Goal: Task Accomplishment & Management: Manage account settings

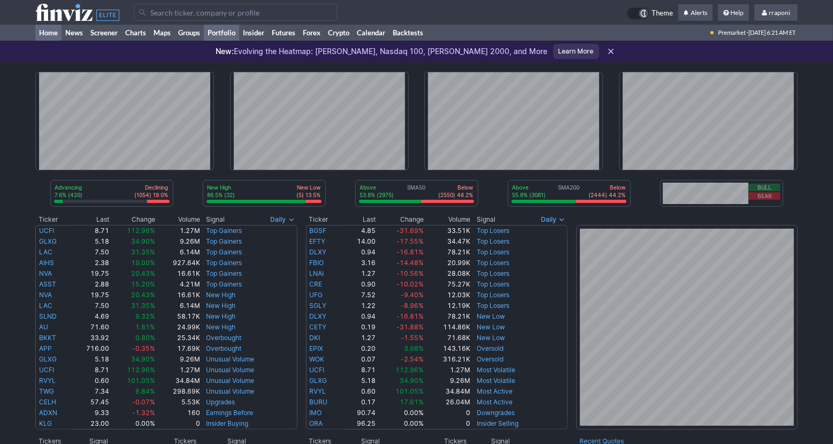
click at [233, 38] on link "Portfolio" at bounding box center [221, 33] width 35 height 16
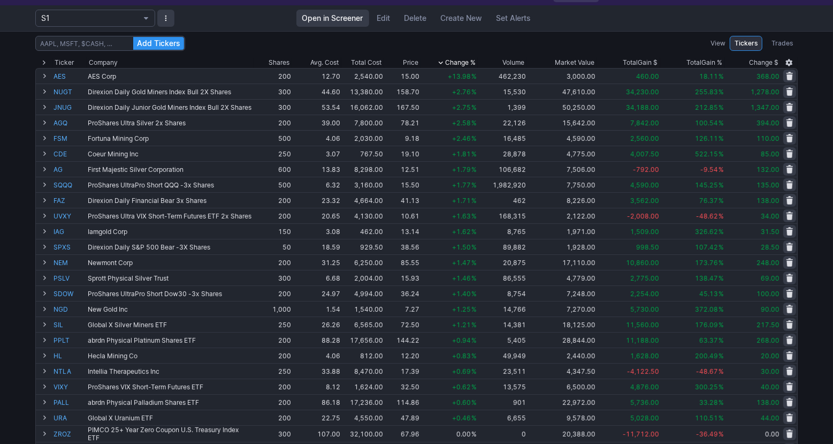
scroll to position [83, 0]
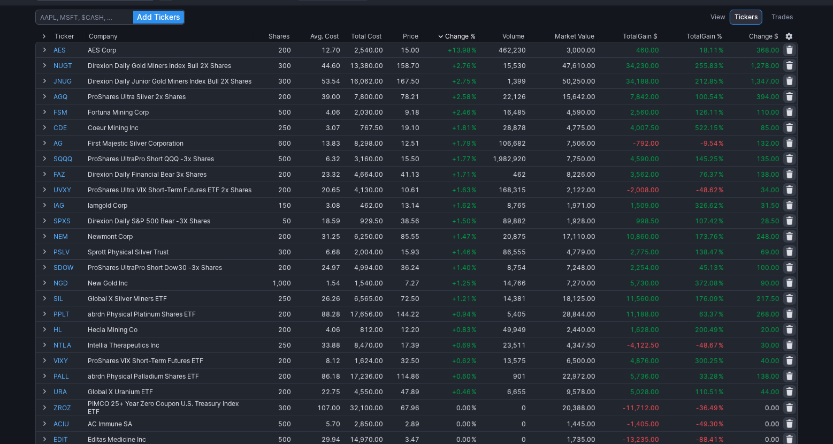
click at [817, 98] on div "Add Tickers View Tickers Trades Ticker Company Shares Avg. Cost Total Cost Pric…" at bounding box center [416, 343] width 833 height 676
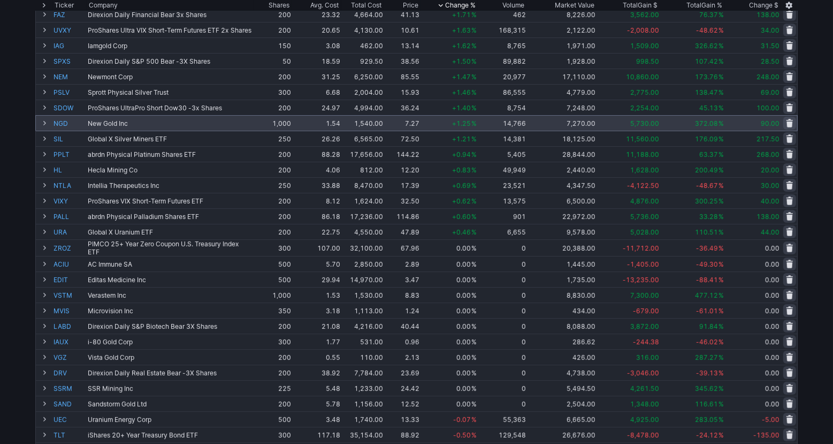
scroll to position [0, 0]
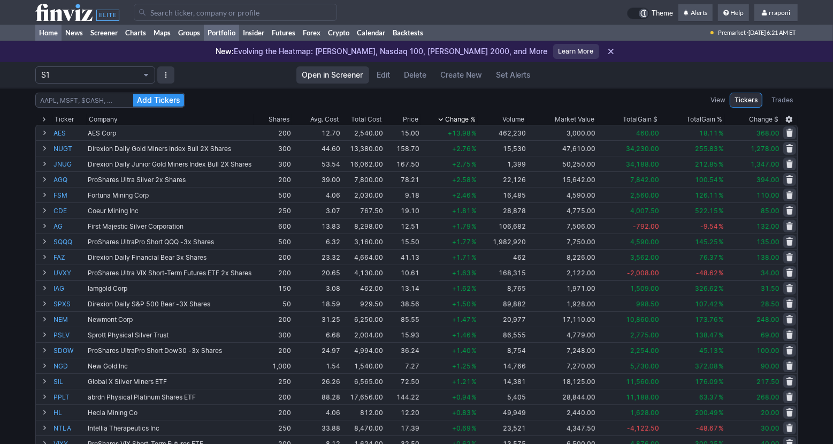
click at [60, 35] on link "Home" at bounding box center [48, 33] width 26 height 16
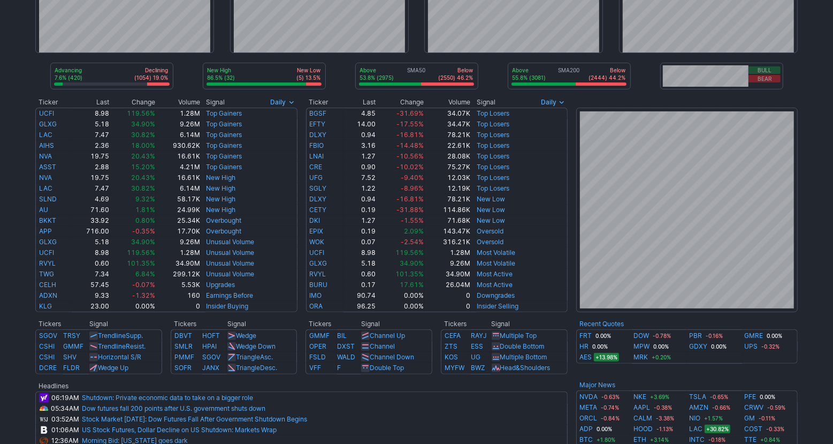
scroll to position [127, 0]
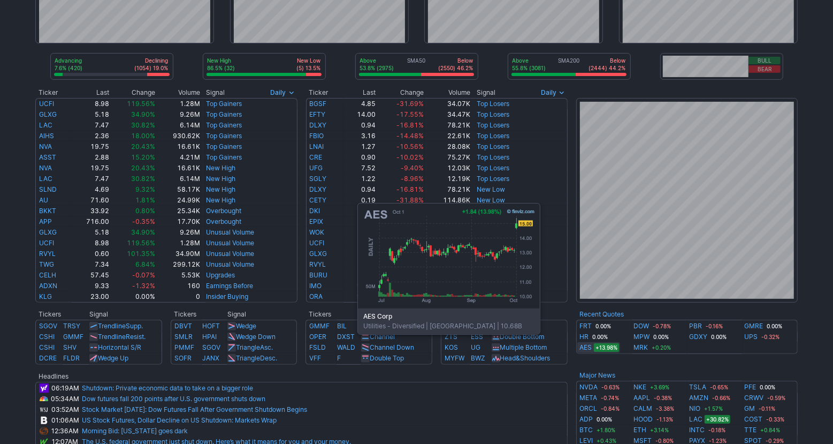
click at [587, 349] on link "AES" at bounding box center [586, 347] width 12 height 11
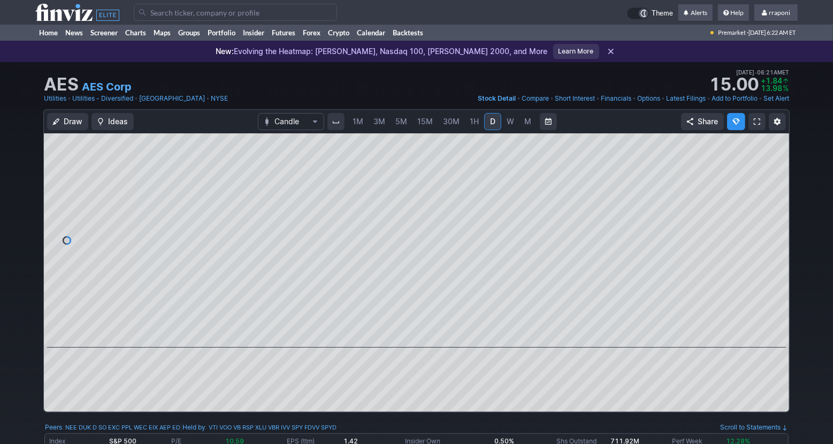
click at [811, 116] on div "Draw Ideas Candle 1M 3M 5M 15M 30M 1H D W M Share" at bounding box center [416, 264] width 833 height 311
click at [59, 35] on link "Home" at bounding box center [48, 33] width 26 height 16
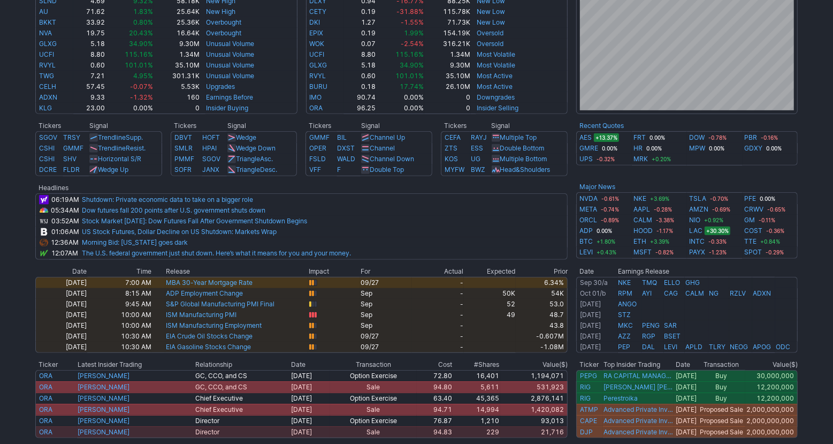
scroll to position [313, 0]
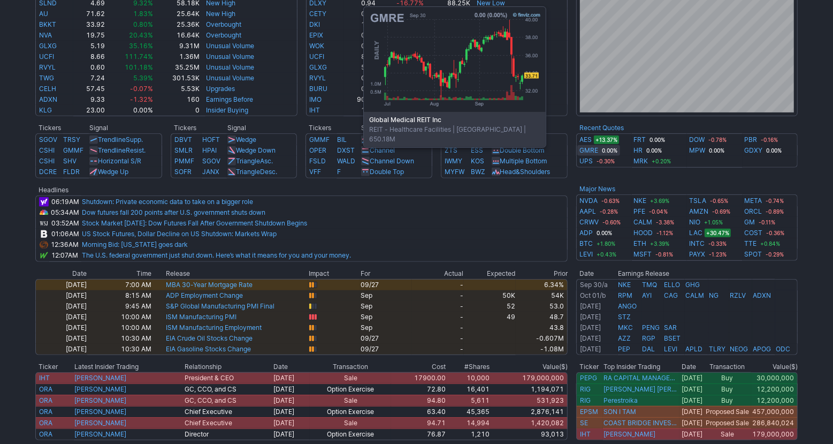
click at [593, 154] on link "GMRE" at bounding box center [589, 150] width 19 height 11
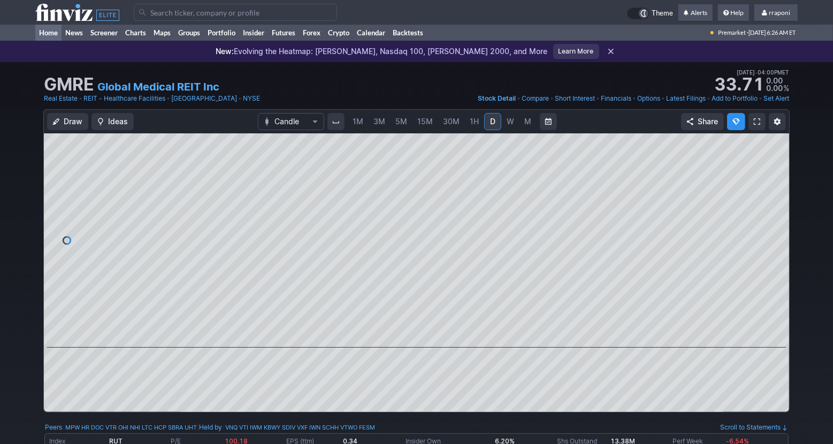
click at [53, 32] on link "Home" at bounding box center [48, 33] width 26 height 16
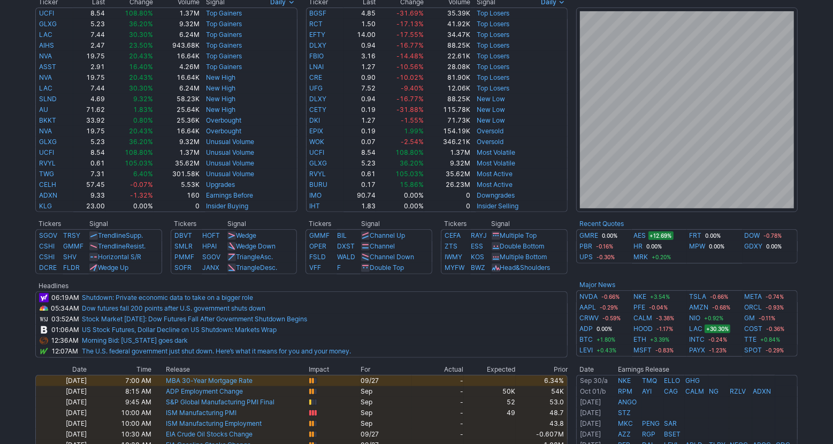
scroll to position [218, 0]
click at [820, 378] on div "Advancing 7.7% (428) Declining (1058) 19.1% New High 86.8% (33) New Low (5) 13.…" at bounding box center [416, 236] width 833 height 785
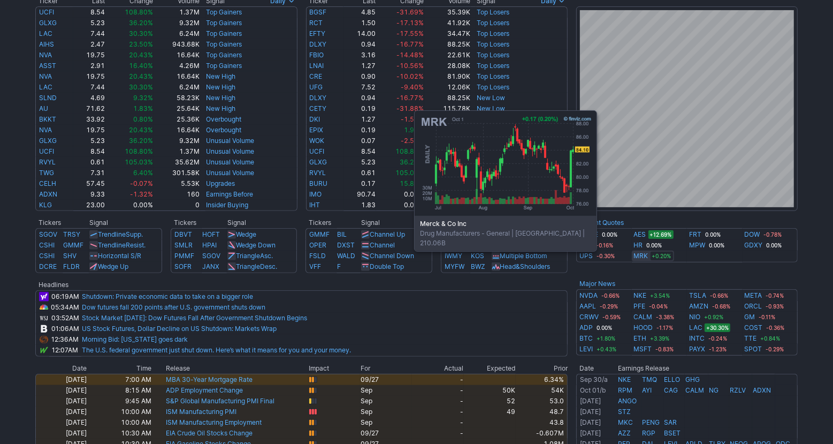
click at [644, 256] on link "MRK" at bounding box center [641, 255] width 14 height 11
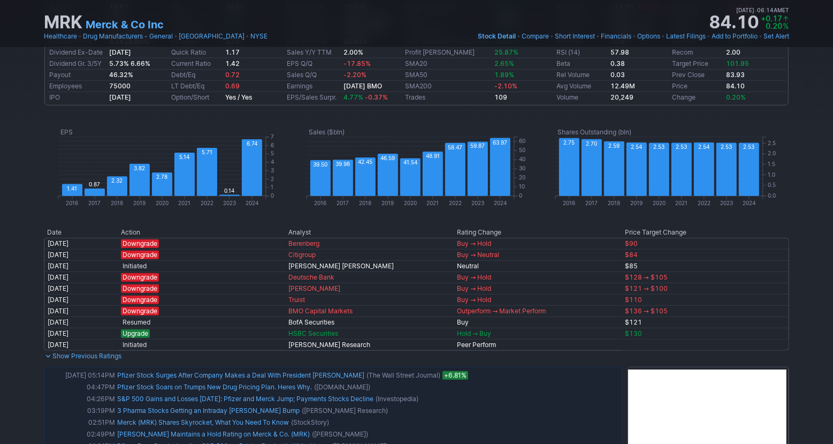
scroll to position [670, 0]
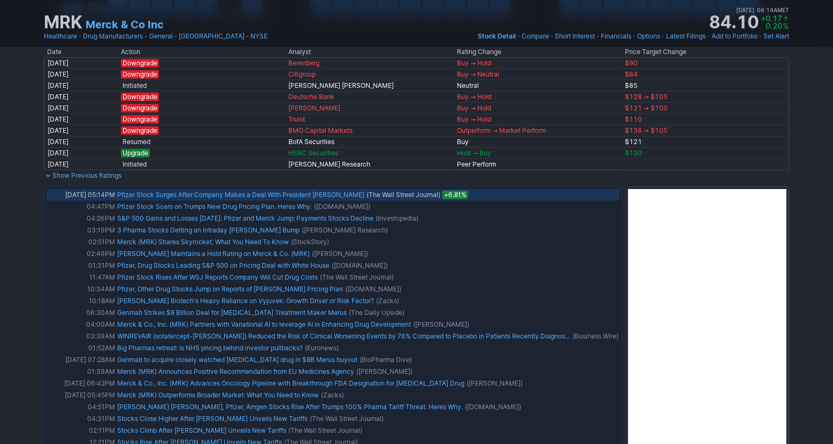
click at [301, 196] on link "Pfizer Stock Surges After Company Makes a Deal With President Trump" at bounding box center [240, 195] width 247 height 8
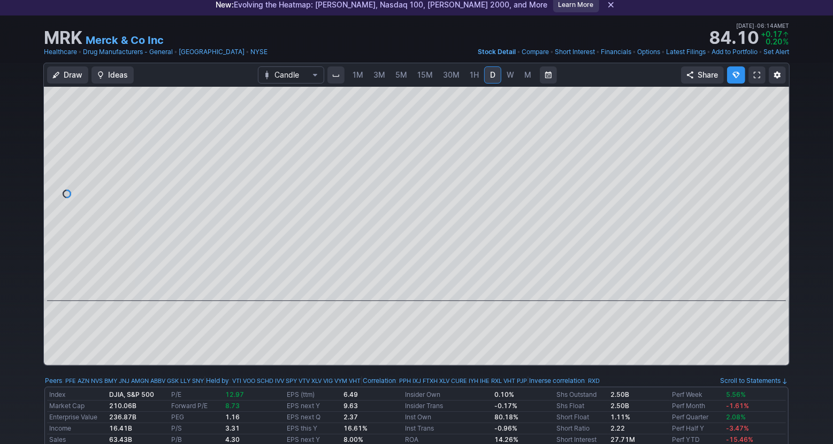
scroll to position [0, 0]
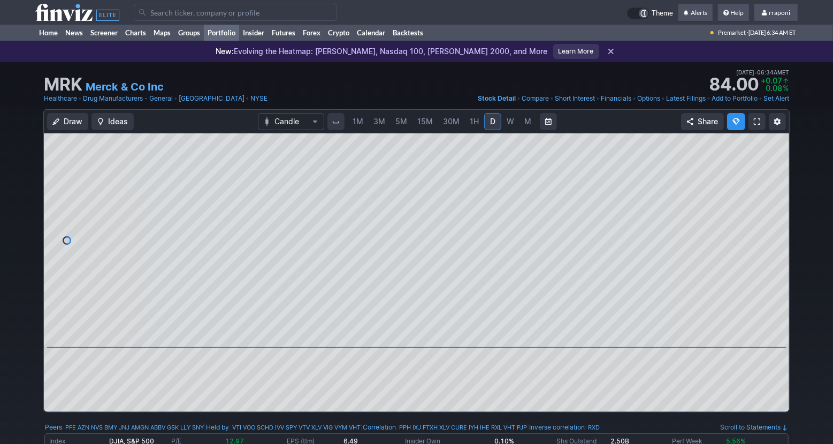
click at [237, 33] on link "Portfolio" at bounding box center [221, 33] width 35 height 16
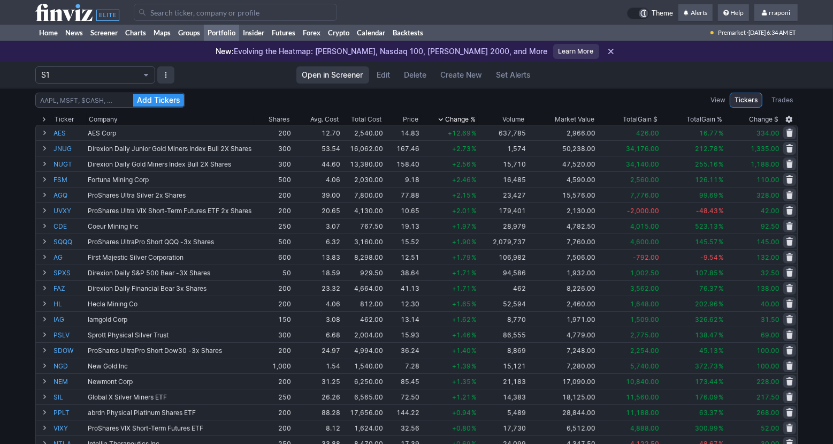
click at [643, 65] on div "S1 Open in Screener Edit Delete Create New Set Alerts" at bounding box center [416, 75] width 763 height 26
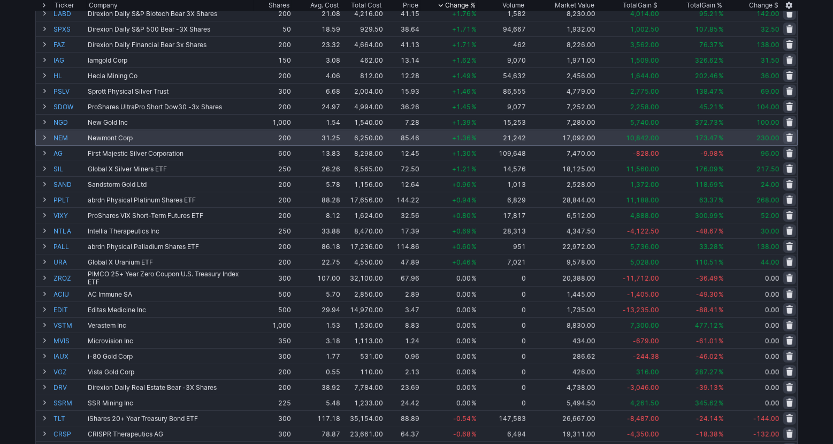
scroll to position [18, 0]
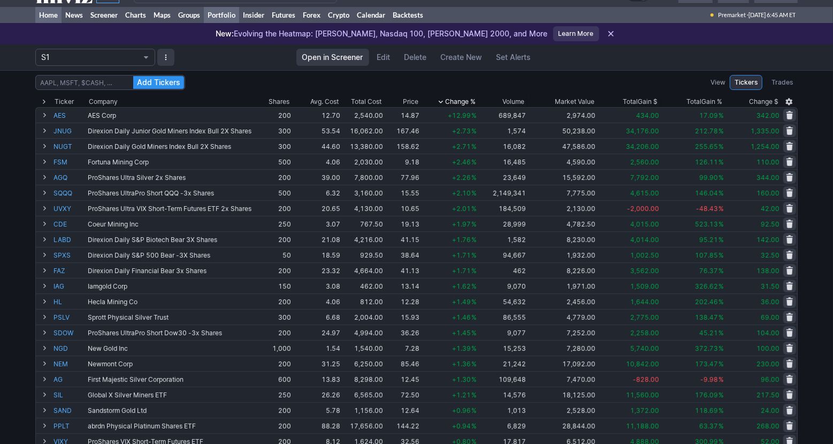
click at [55, 18] on link "Home" at bounding box center [48, 15] width 26 height 16
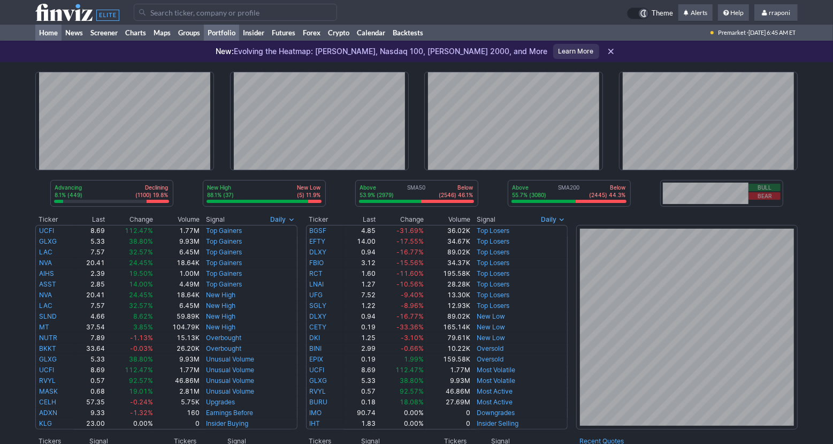
click at [237, 33] on link "Portfolio" at bounding box center [221, 33] width 35 height 16
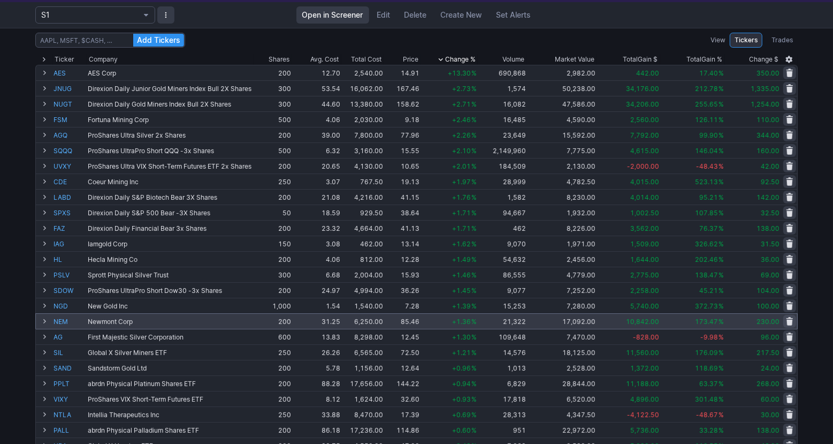
scroll to position [65, 0]
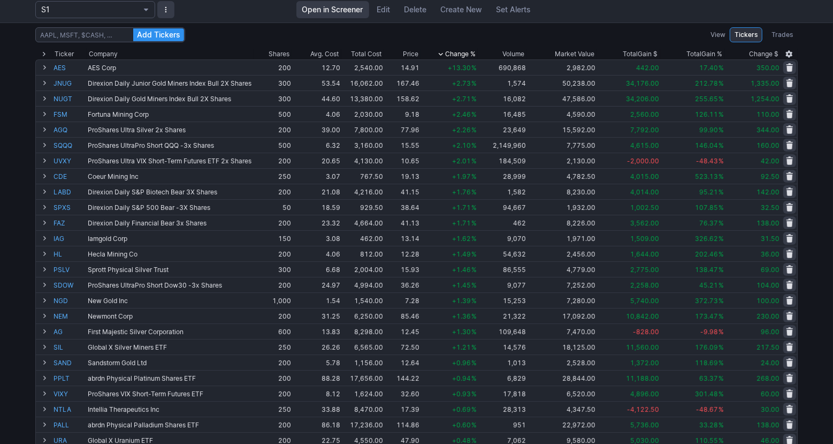
click at [809, 249] on div "Add Tickers View Tickers Trades Ticker Company Shares Avg. Cost Total Cost Pric…" at bounding box center [416, 360] width 833 height 676
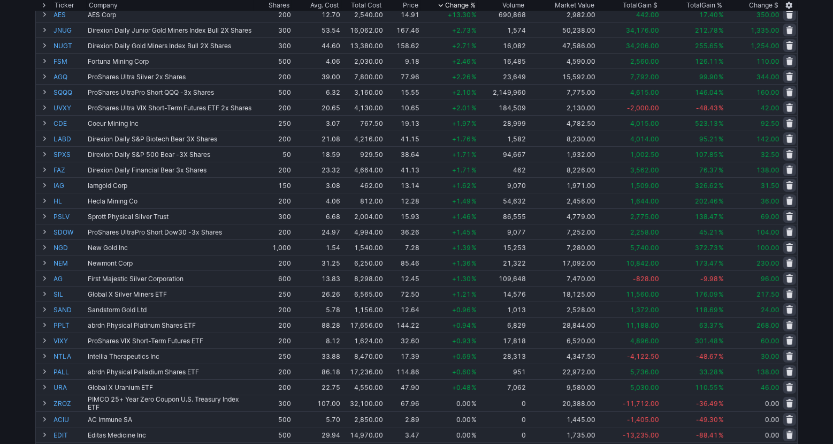
scroll to position [116, 0]
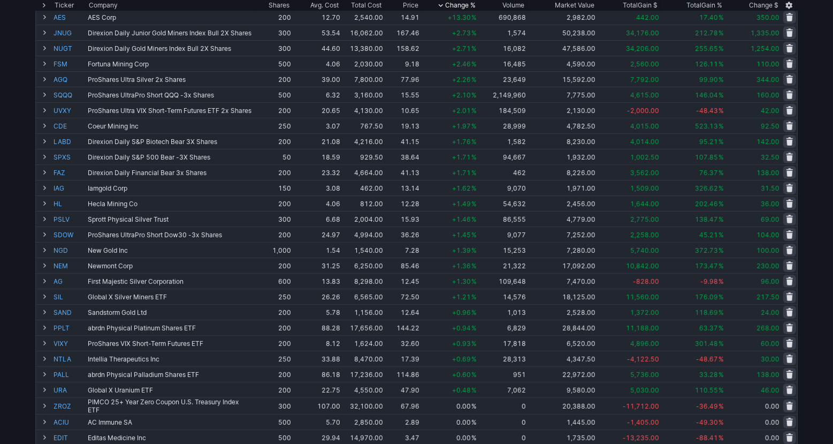
click at [816, 107] on div "Add Tickers View Tickers Trades Ticker Company Shares Avg. Cost Total Cost Pric…" at bounding box center [416, 310] width 833 height 676
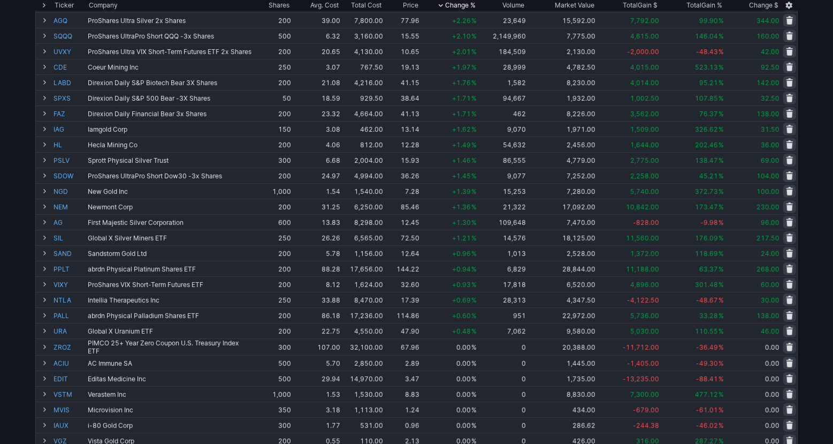
scroll to position [0, 0]
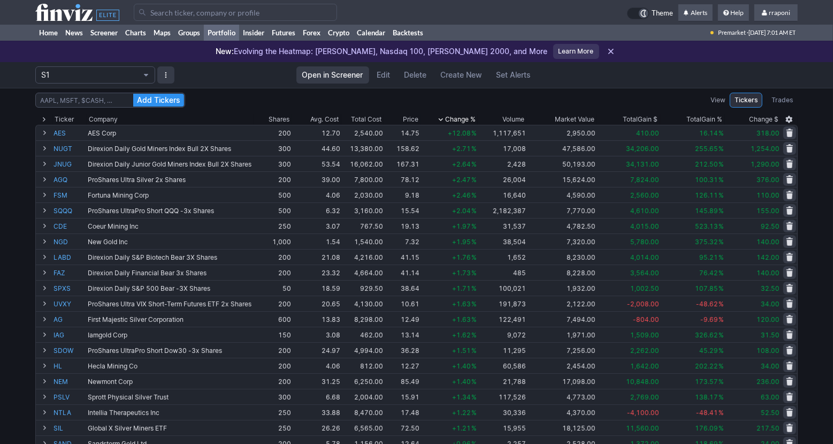
click at [810, 128] on div "Add Tickers View Tickers Trades Ticker Company Shares Avg. Cost Total Cost Pric…" at bounding box center [416, 426] width 833 height 676
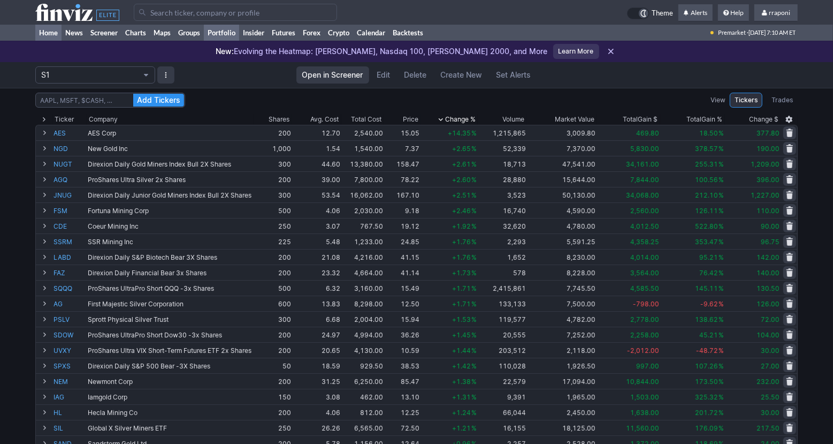
click at [57, 36] on link "Home" at bounding box center [48, 33] width 26 height 16
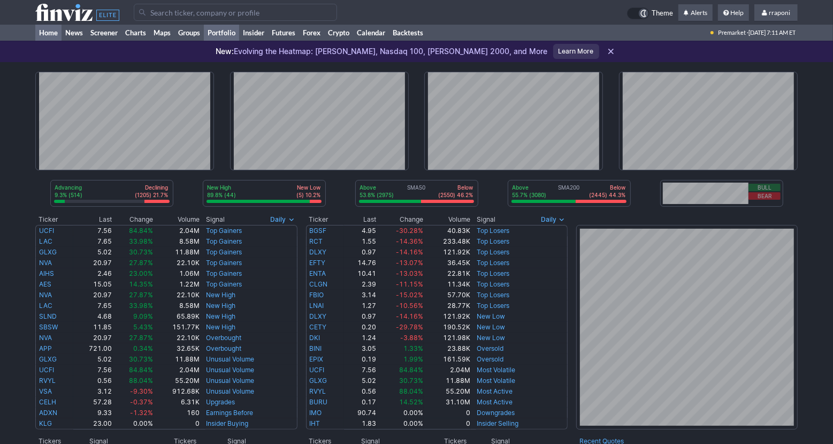
click at [233, 37] on link "Portfolio" at bounding box center [221, 33] width 35 height 16
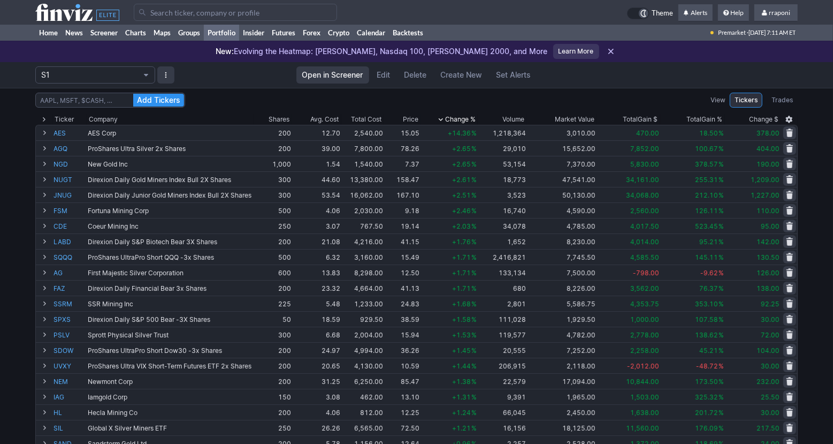
click at [814, 151] on div "Add Tickers View Tickers Trades Ticker Company Shares Avg. Cost Total Cost Pric…" at bounding box center [416, 426] width 833 height 676
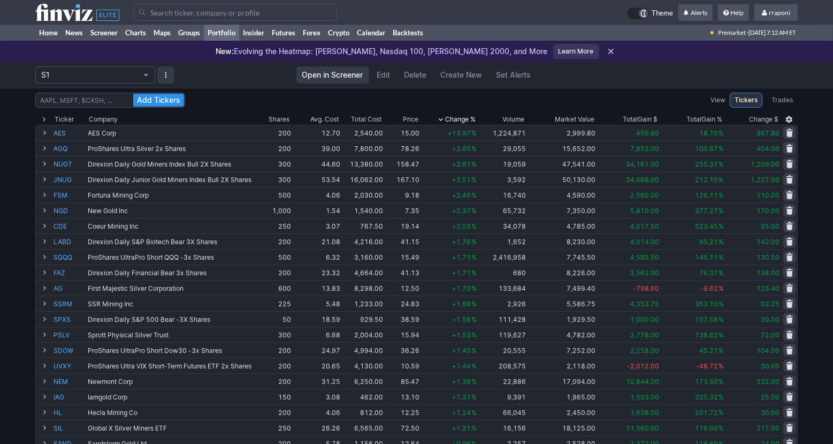
click at [831, 199] on div "Add Tickers View Tickers Trades Ticker Company Shares Avg. Cost Total Cost Pric…" at bounding box center [416, 426] width 833 height 676
drag, startPoint x: 816, startPoint y: 202, endPoint x: 821, endPoint y: 177, distance: 25.2
click at [816, 201] on div "Add Tickers View Tickers Trades Ticker Company Shares Avg. Cost Total Cost Pric…" at bounding box center [416, 426] width 833 height 676
click at [821, 156] on div "Add Tickers View Tickers Trades Ticker Company Shares Avg. Cost Total Cost Pric…" at bounding box center [416, 426] width 833 height 676
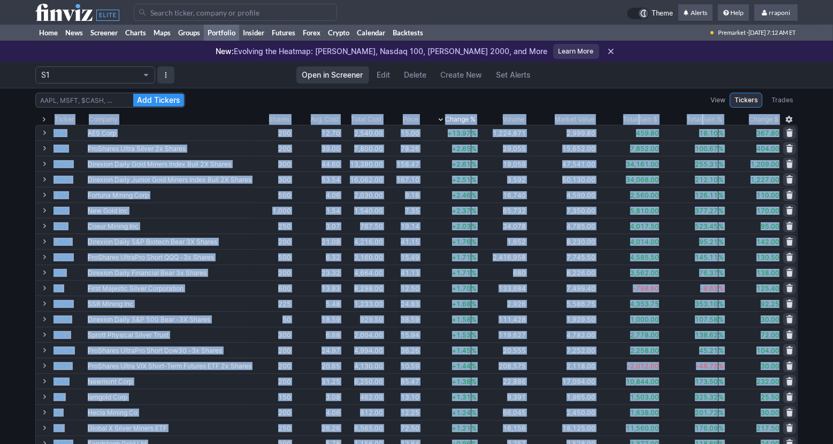
click at [821, 156] on div "Add Tickers View Tickers Trades Ticker Company Shares Avg. Cost Total Cost Pric…" at bounding box center [416, 426] width 833 height 676
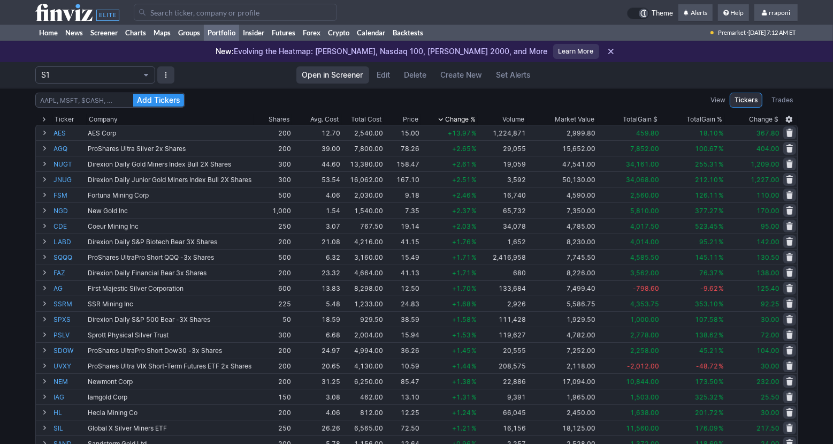
drag, startPoint x: 807, startPoint y: 204, endPoint x: 813, endPoint y: 186, distance: 19.1
click at [807, 203] on div "Add Tickers View Tickers Trades Ticker Company Shares Avg. Cost Total Cost Pric…" at bounding box center [416, 426] width 833 height 676
click at [814, 177] on div "Add Tickers View Tickers Trades Ticker Company Shares Avg. Cost Total Cost Pric…" at bounding box center [416, 426] width 833 height 676
click at [812, 207] on div "Add Tickers View Tickers Trades Ticker Company Shares Avg. Cost Total Cost Pric…" at bounding box center [416, 426] width 833 height 676
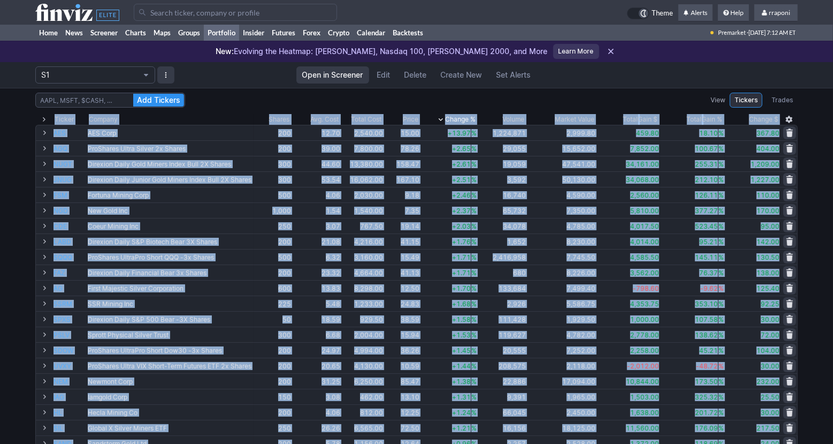
click at [812, 207] on div "Add Tickers View Tickers Trades Ticker Company Shares Avg. Cost Total Cost Pric…" at bounding box center [416, 426] width 833 height 676
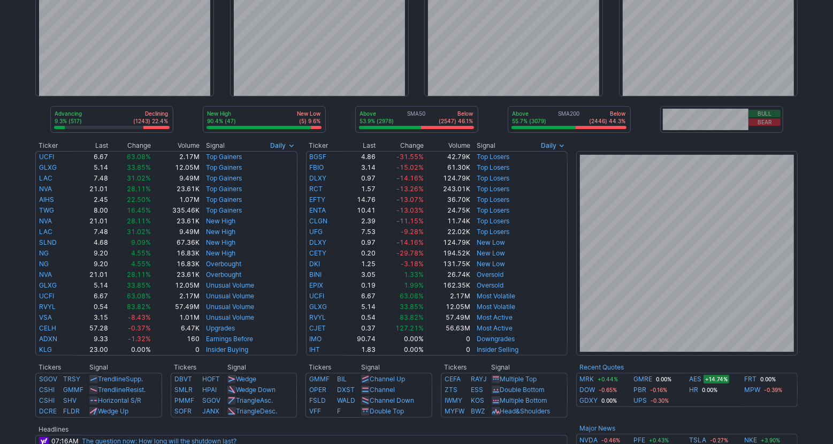
scroll to position [200, 0]
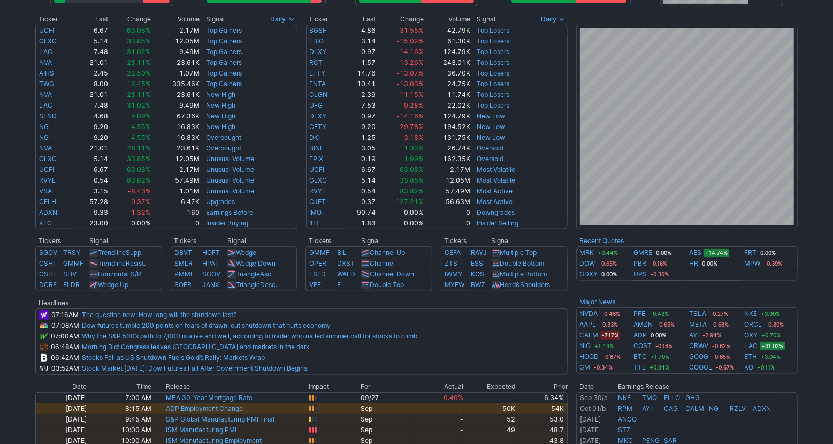
click at [805, 294] on div "Advancing 9.3% (517) Declining (1243) 22.4% New High 90.4% (47) New Low (5) 9.6…" at bounding box center [416, 254] width 833 height 785
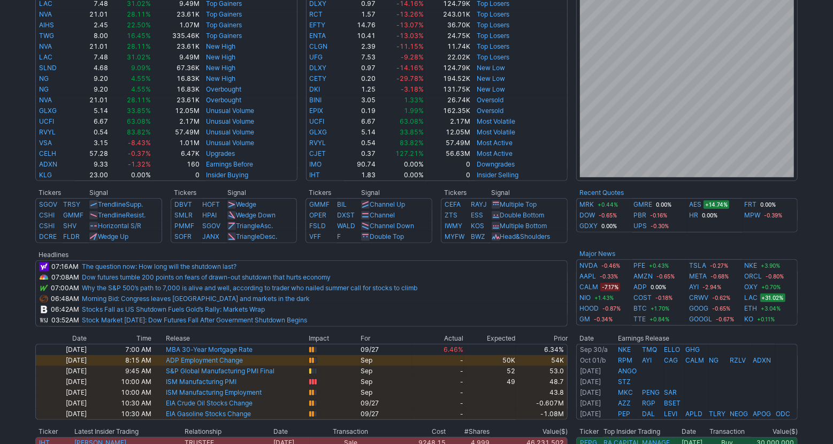
scroll to position [0, 0]
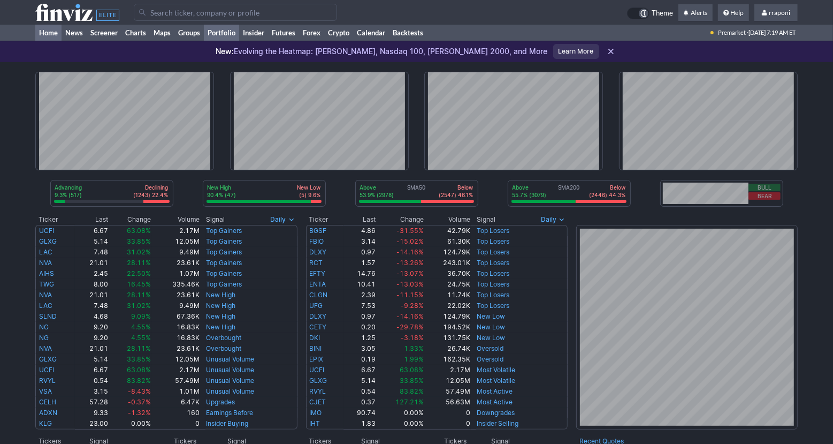
click at [235, 34] on link "Portfolio" at bounding box center [221, 33] width 35 height 16
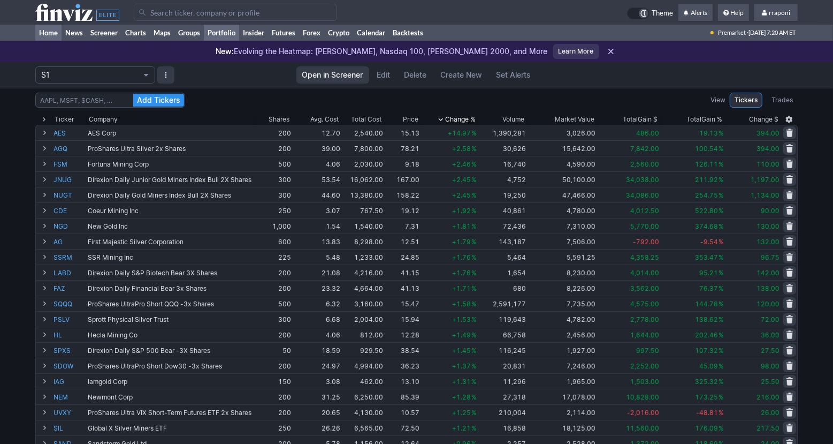
click at [54, 32] on link "Home" at bounding box center [48, 33] width 26 height 16
